Goal: Use online tool/utility: Utilize a website feature to perform a specific function

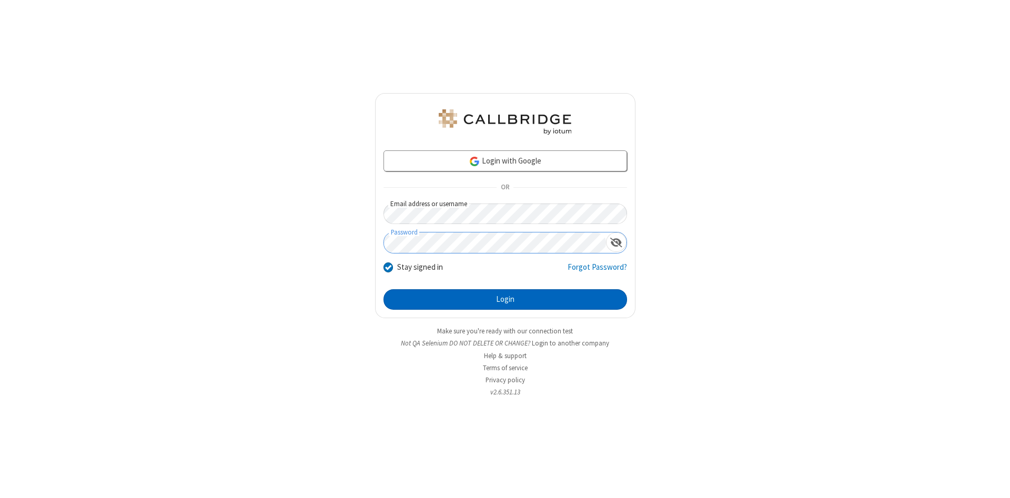
click at [505, 300] on button "Login" at bounding box center [505, 299] width 244 height 21
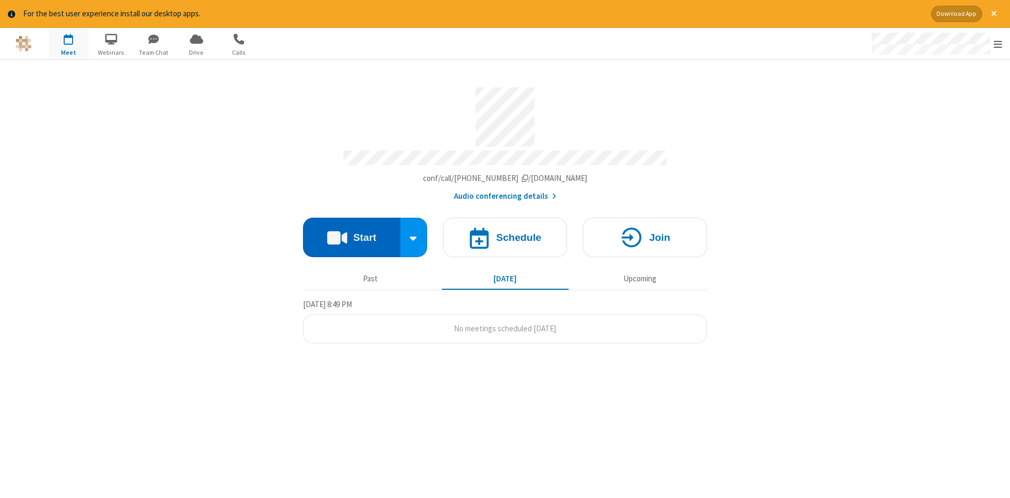
click at [351, 234] on button "Start" at bounding box center [351, 237] width 97 height 39
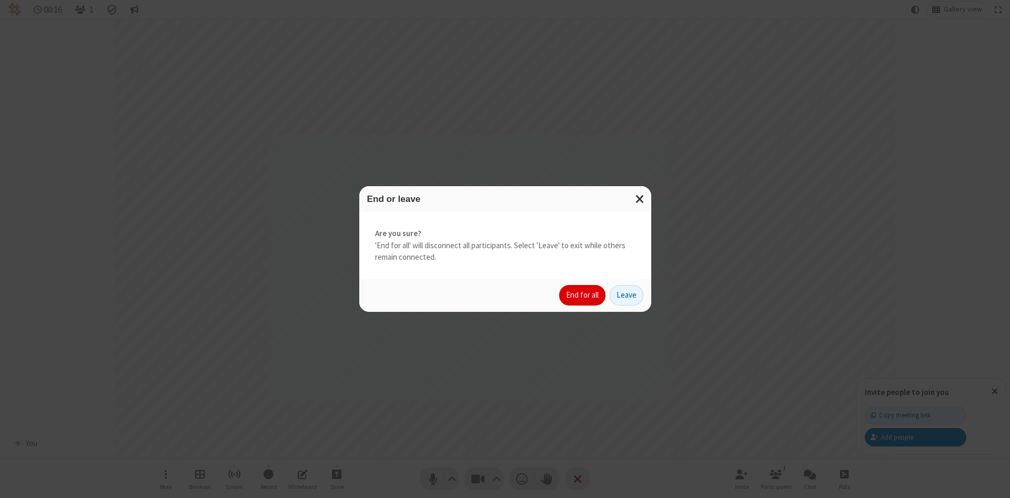
click at [583, 295] on button "End for all" at bounding box center [582, 295] width 46 height 21
